Goal: Find specific page/section: Find specific page/section

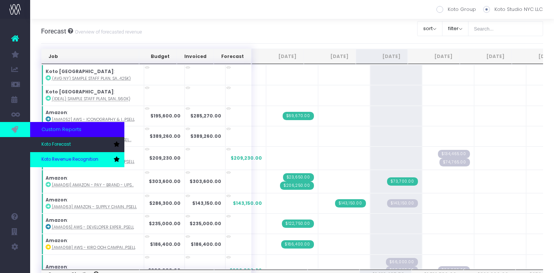
click at [65, 165] on link "Koto Revenue Recognition" at bounding box center [77, 159] width 94 height 15
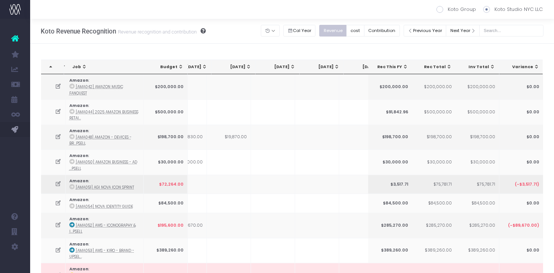
scroll to position [0, 158]
click at [283, 70] on th "[DATE]" at bounding box center [273, 67] width 44 height 14
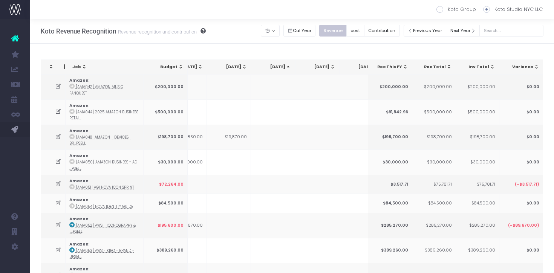
click at [283, 70] on th "[DATE]" at bounding box center [273, 67] width 44 height 14
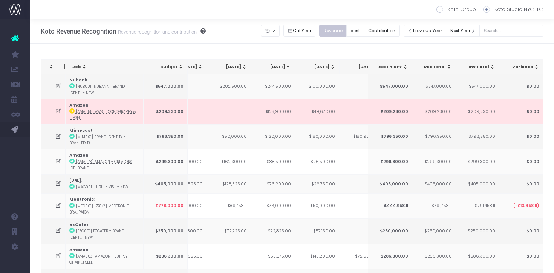
click at [81, 69] on span "Job: activate to sort column ascending" at bounding box center [84, 67] width 6 height 6
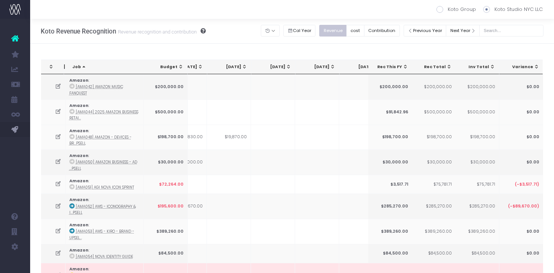
click at [81, 69] on span "Job: activate to sort column descending" at bounding box center [84, 67] width 6 height 6
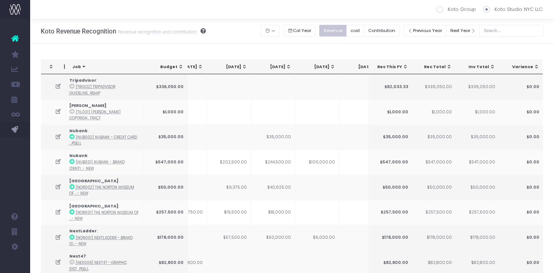
click at [81, 69] on span "Job: activate to sort column ascending" at bounding box center [84, 67] width 6 height 6
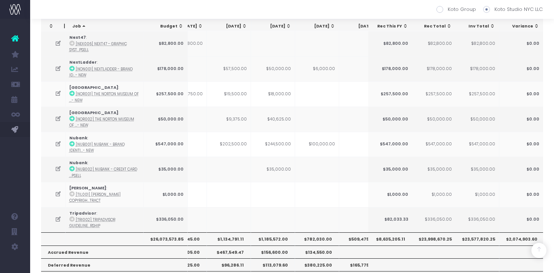
scroll to position [1117, 0]
